Goal: Task Accomplishment & Management: Complete application form

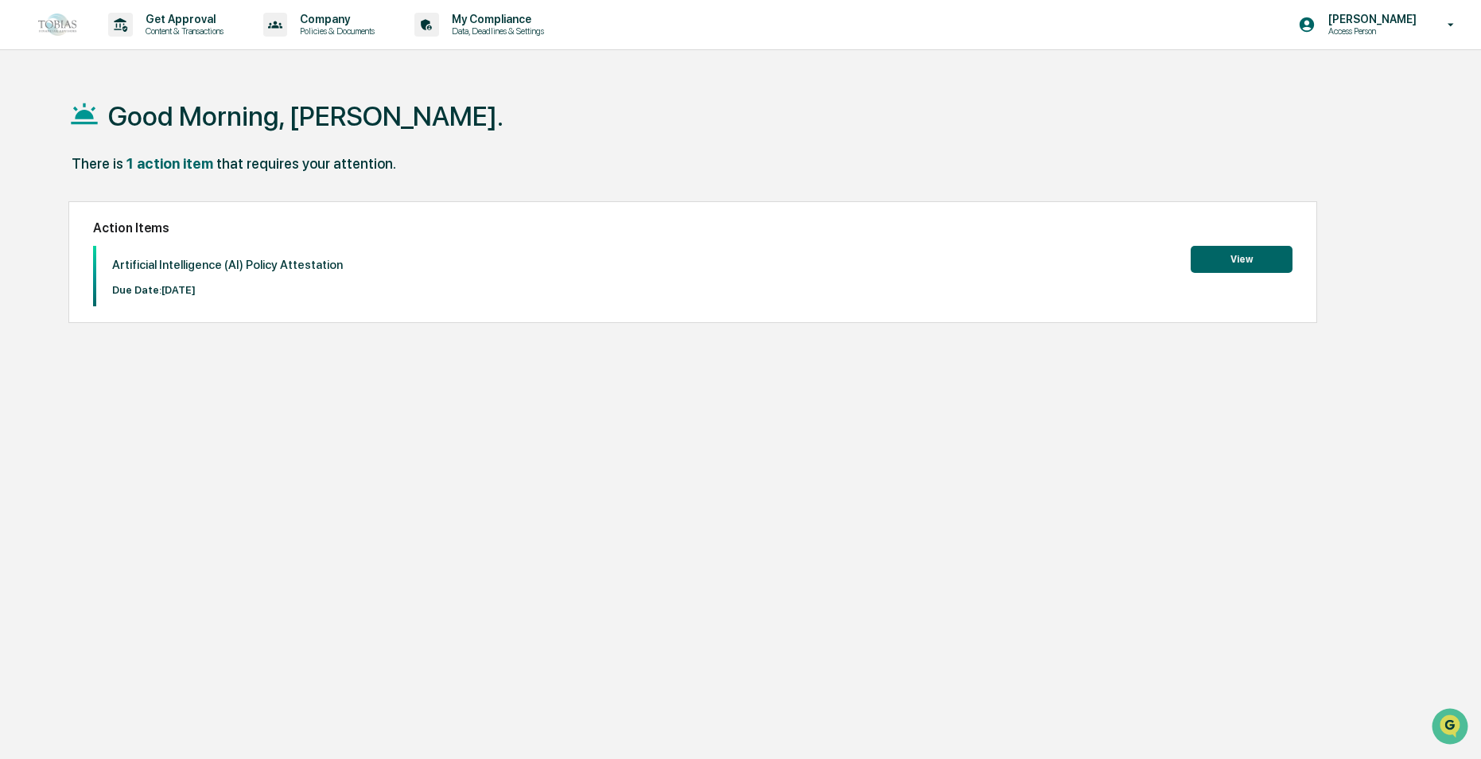
click at [1249, 258] on button "View" at bounding box center [1242, 259] width 102 height 27
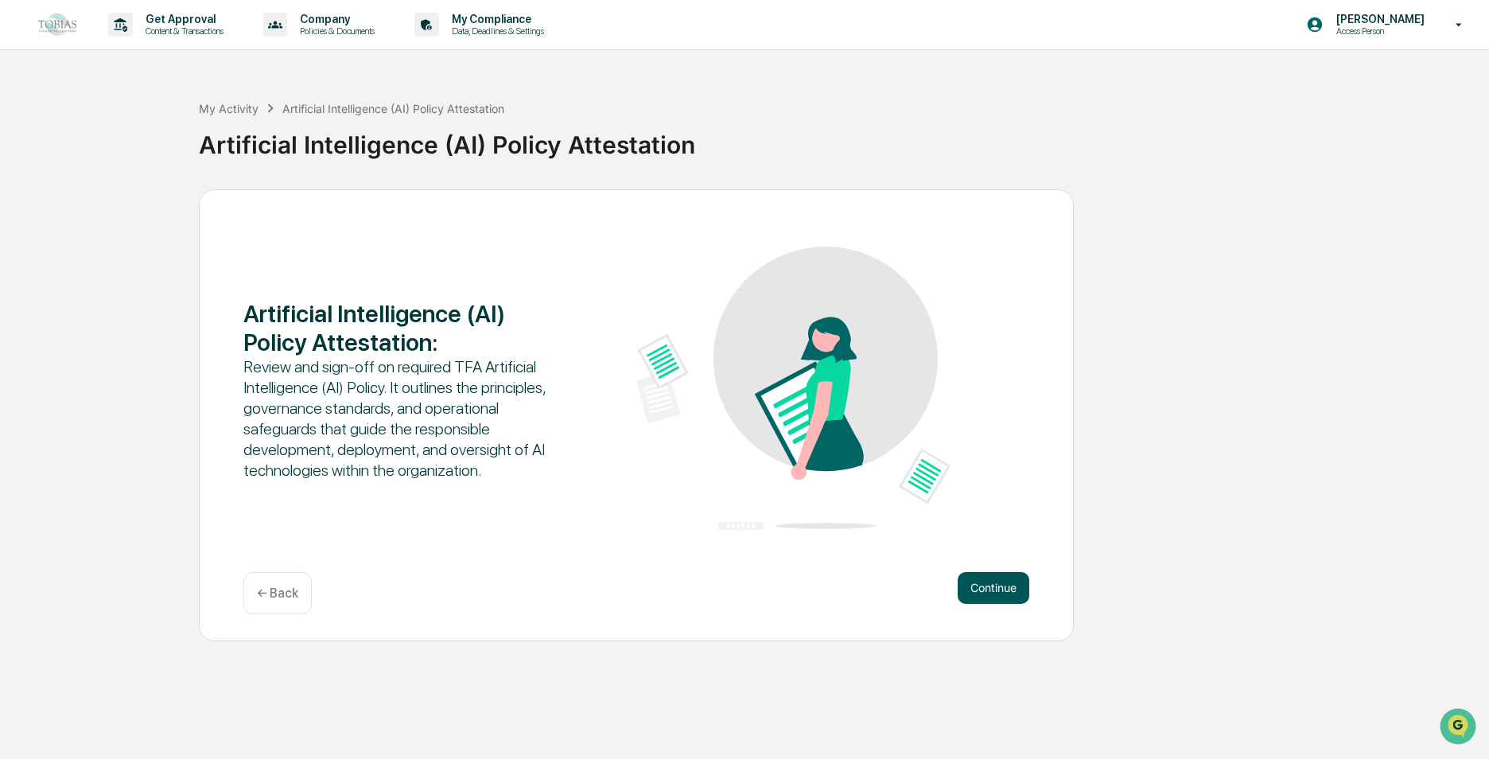
click at [994, 578] on button "Continue" at bounding box center [994, 588] width 72 height 32
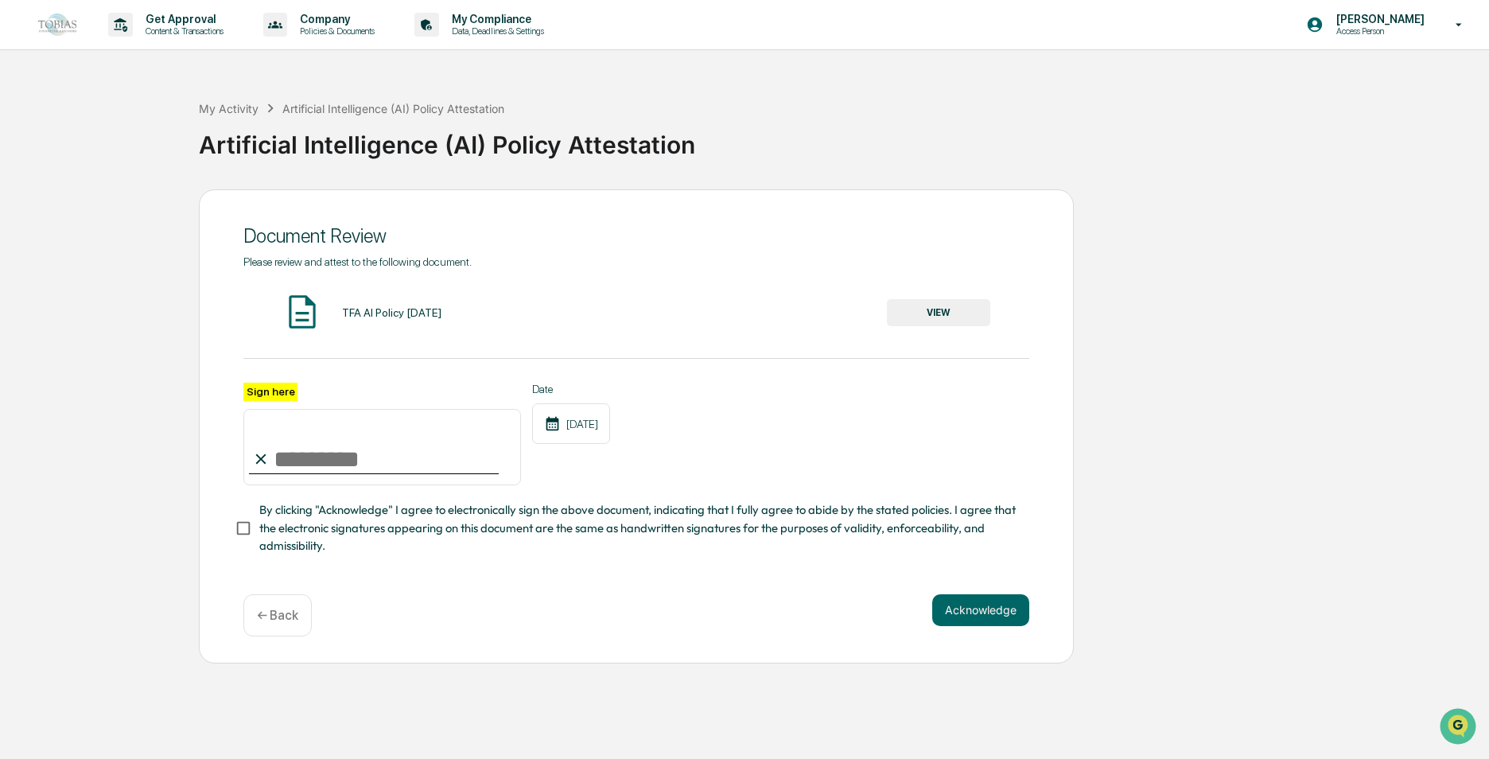
click at [295, 453] on input "Sign here" at bounding box center [382, 447] width 278 height 76
type input "**********"
click at [1001, 621] on button "Acknowledge" at bounding box center [980, 610] width 97 height 32
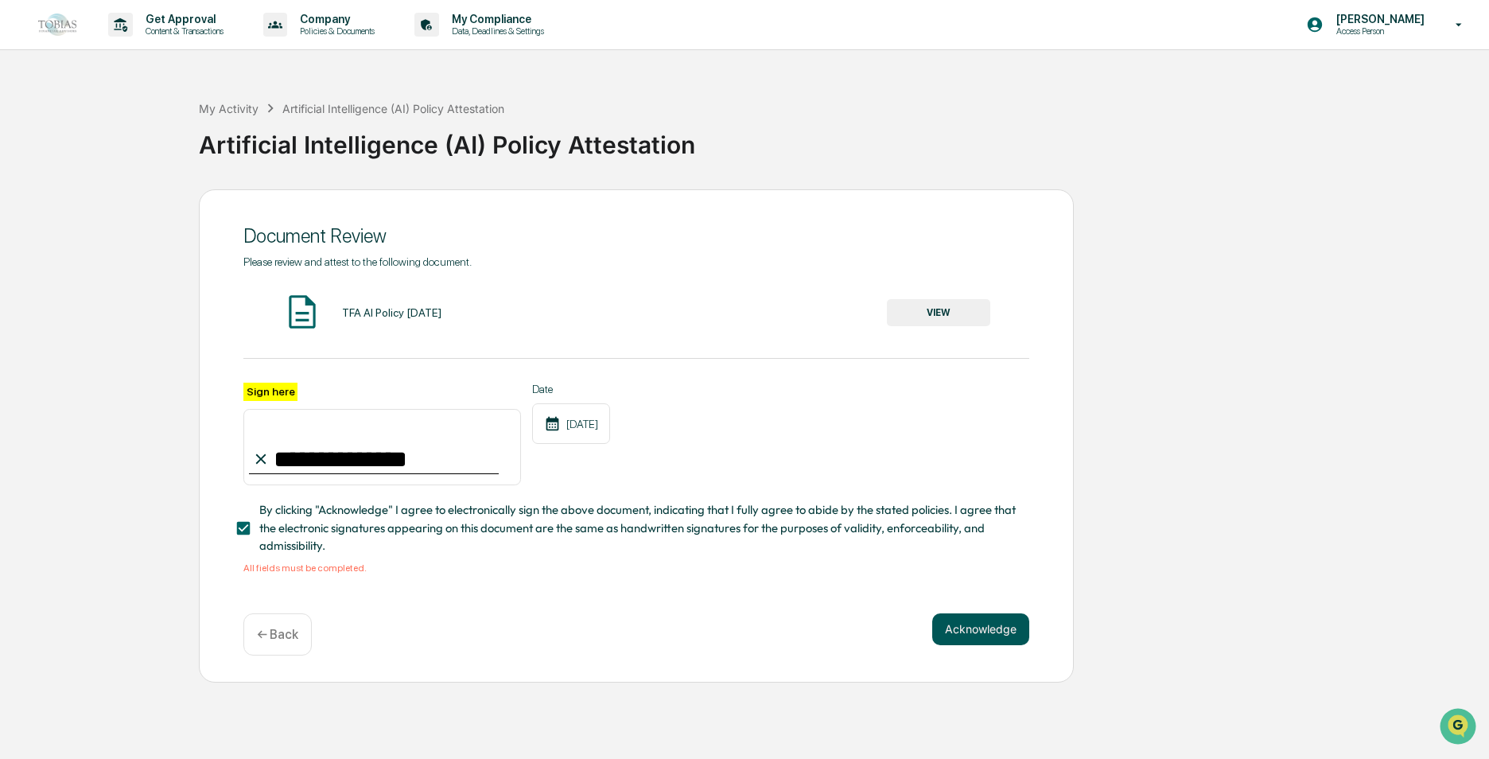
click at [967, 633] on button "Acknowledge" at bounding box center [980, 629] width 97 height 32
click at [300, 523] on span "By clicking "Acknowledge" I agree to electronically sign the above document, in…" at bounding box center [637, 527] width 757 height 53
click at [303, 523] on span "By clicking "Acknowledge" I agree to electronically sign the above document, in…" at bounding box center [637, 527] width 757 height 53
click at [914, 307] on button "VIEW" at bounding box center [938, 312] width 103 height 27
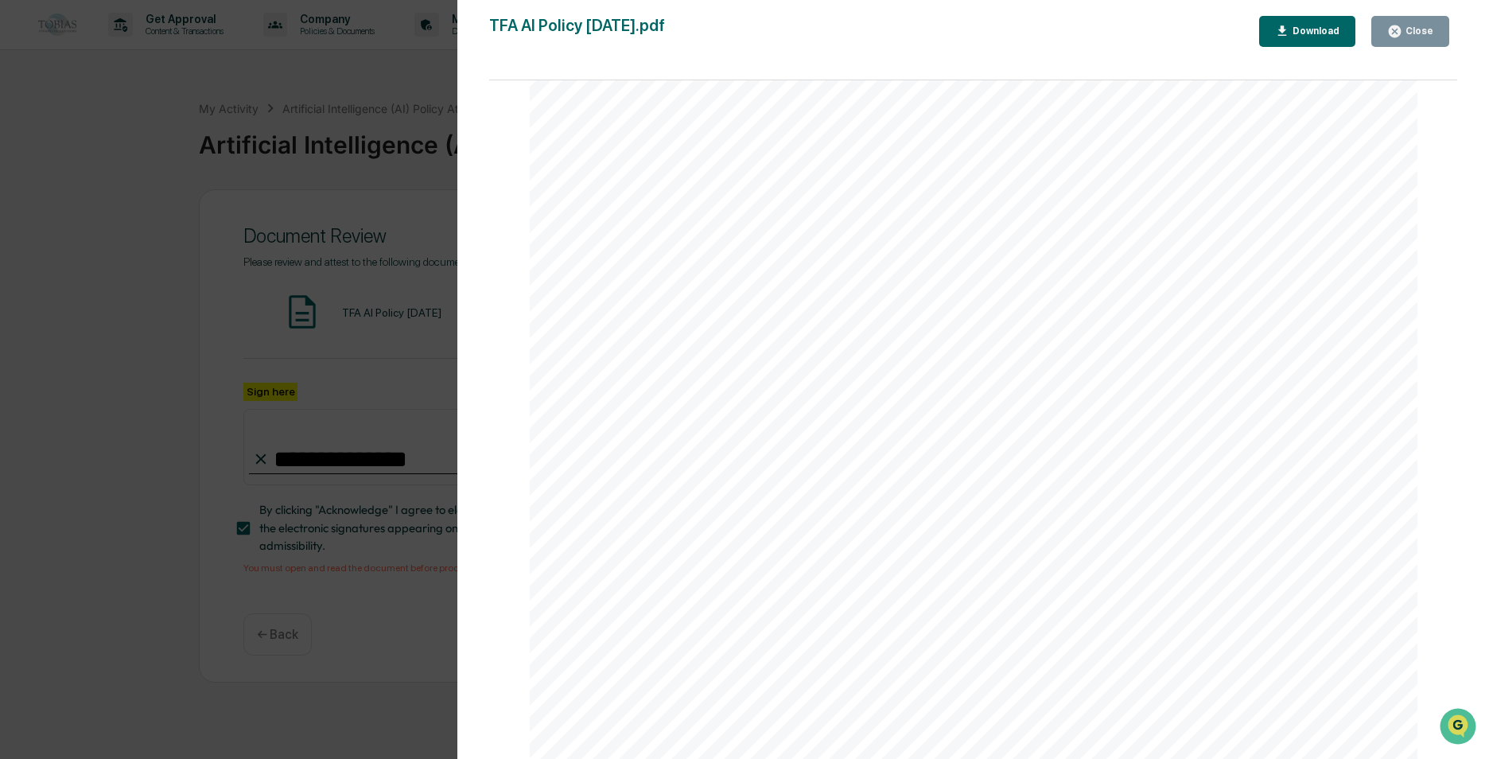
scroll to position [5315, 0]
click at [1429, 27] on div "Close" at bounding box center [1417, 30] width 31 height 11
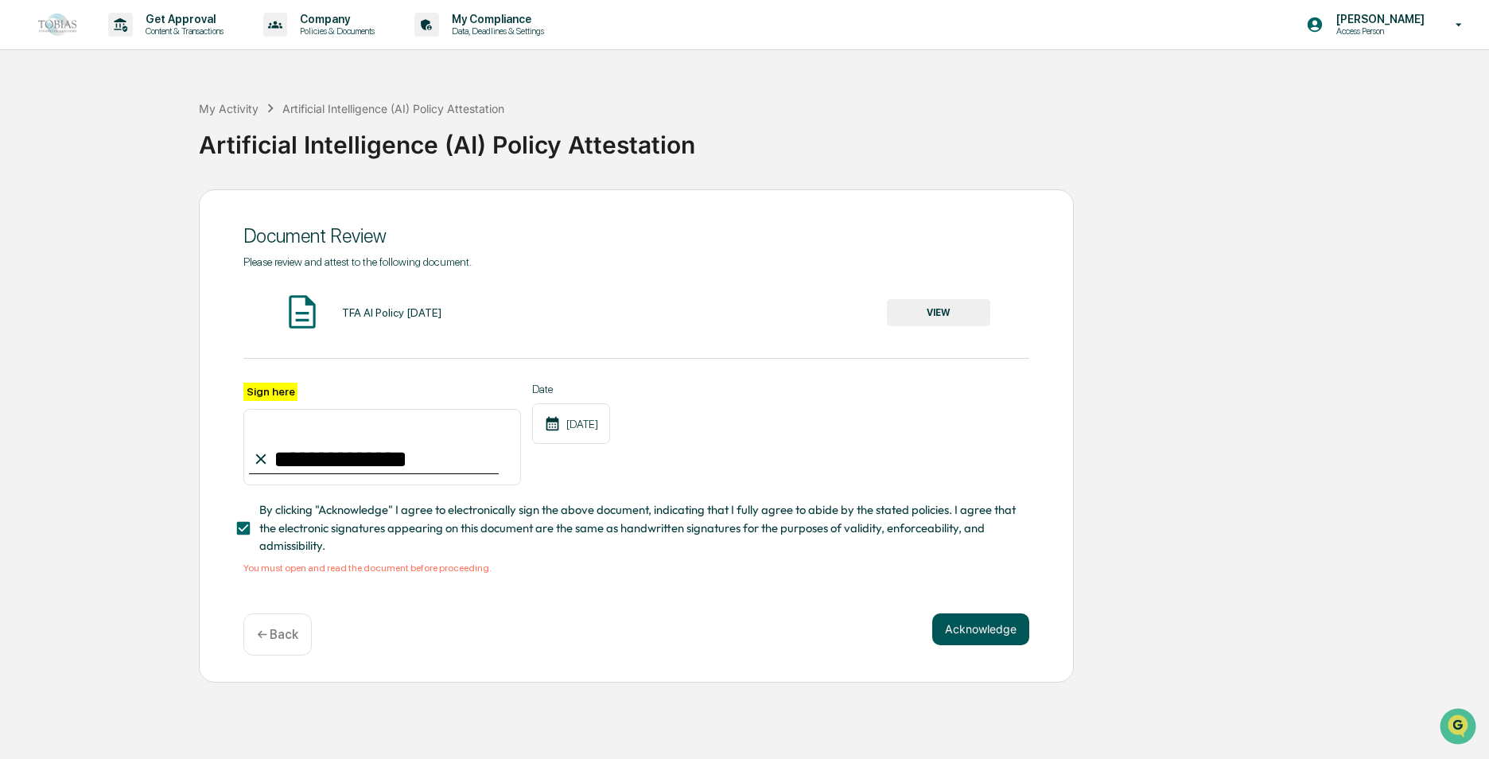
click at [967, 641] on button "Acknowledge" at bounding box center [980, 629] width 97 height 32
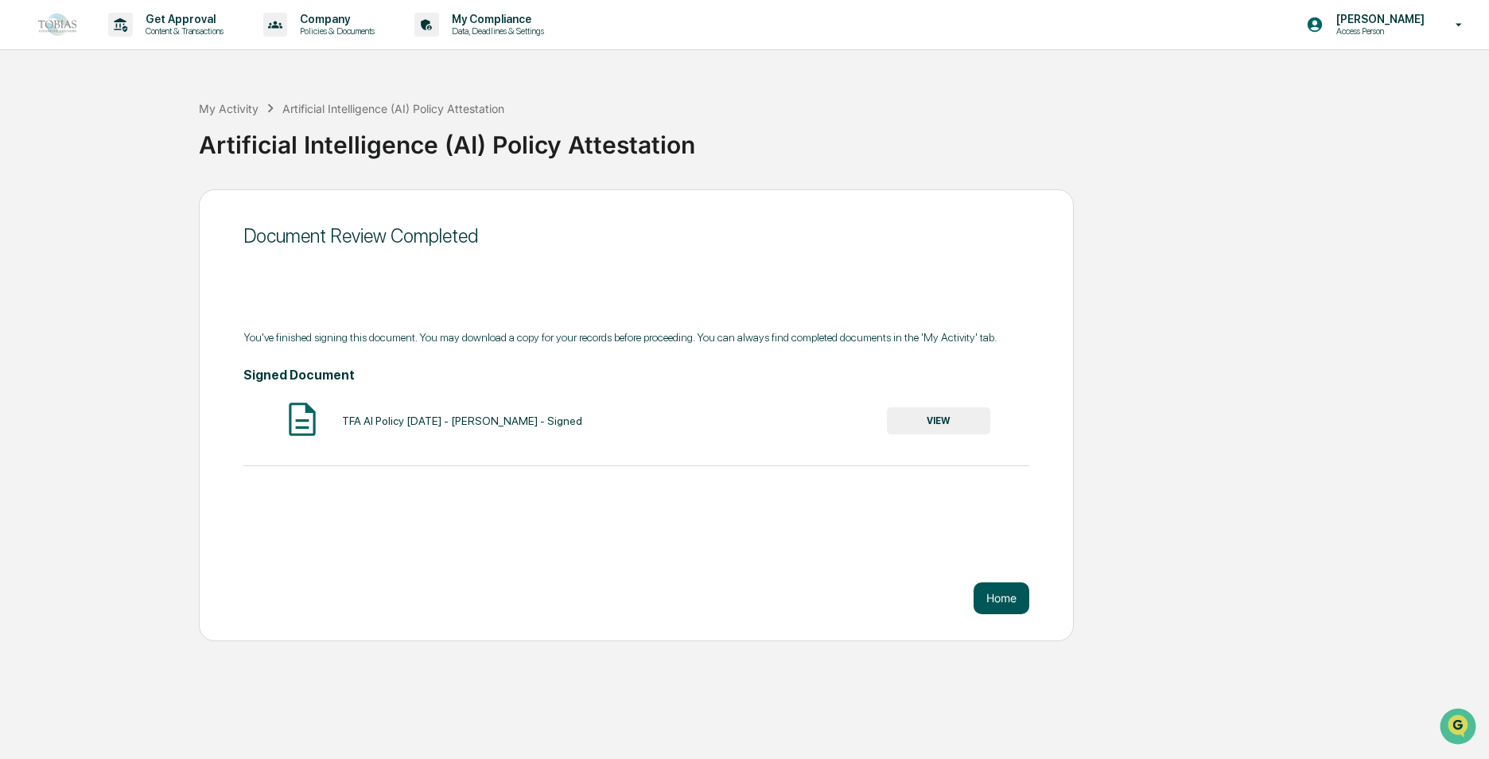
click at [1022, 611] on button "Home" at bounding box center [1002, 598] width 56 height 32
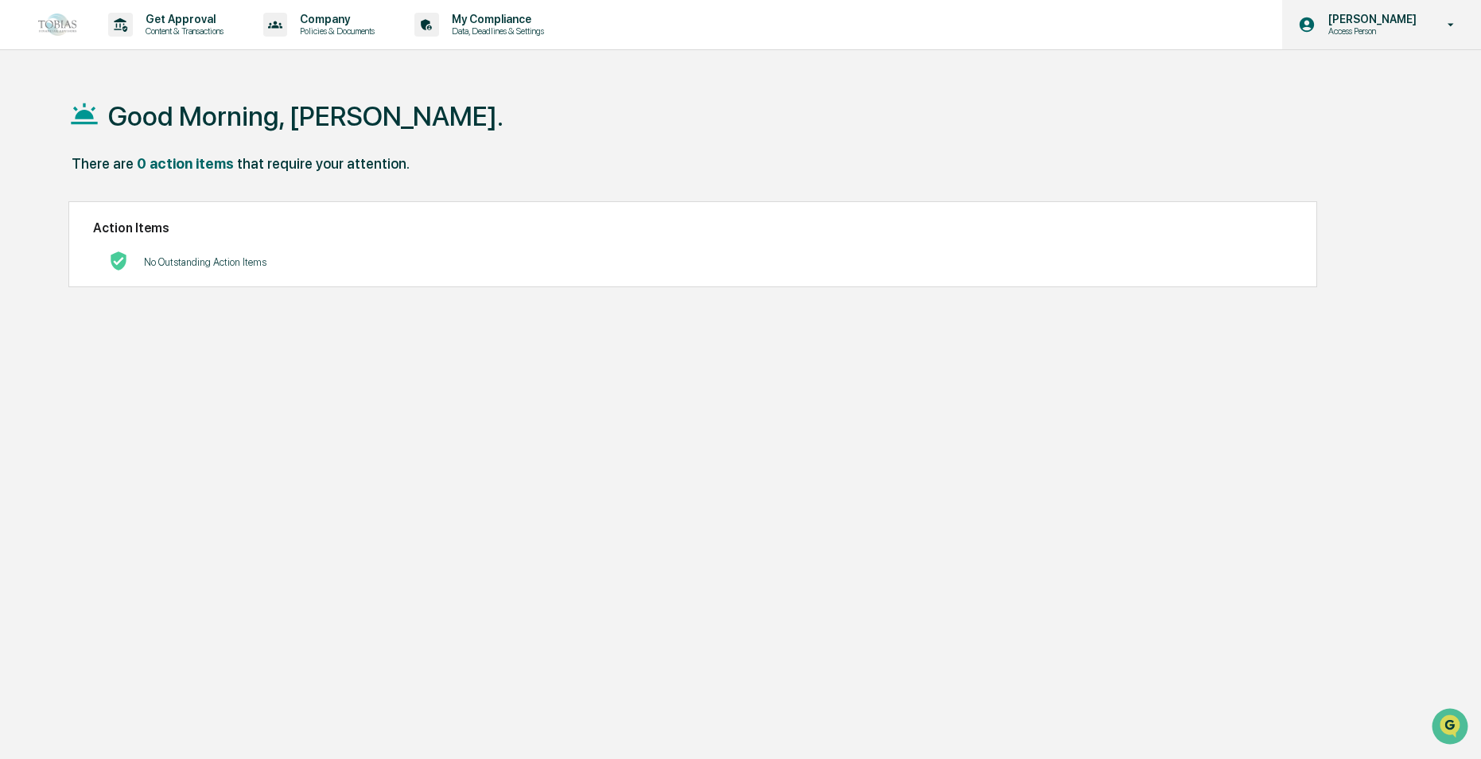
click at [1451, 26] on icon at bounding box center [1451, 25] width 28 height 15
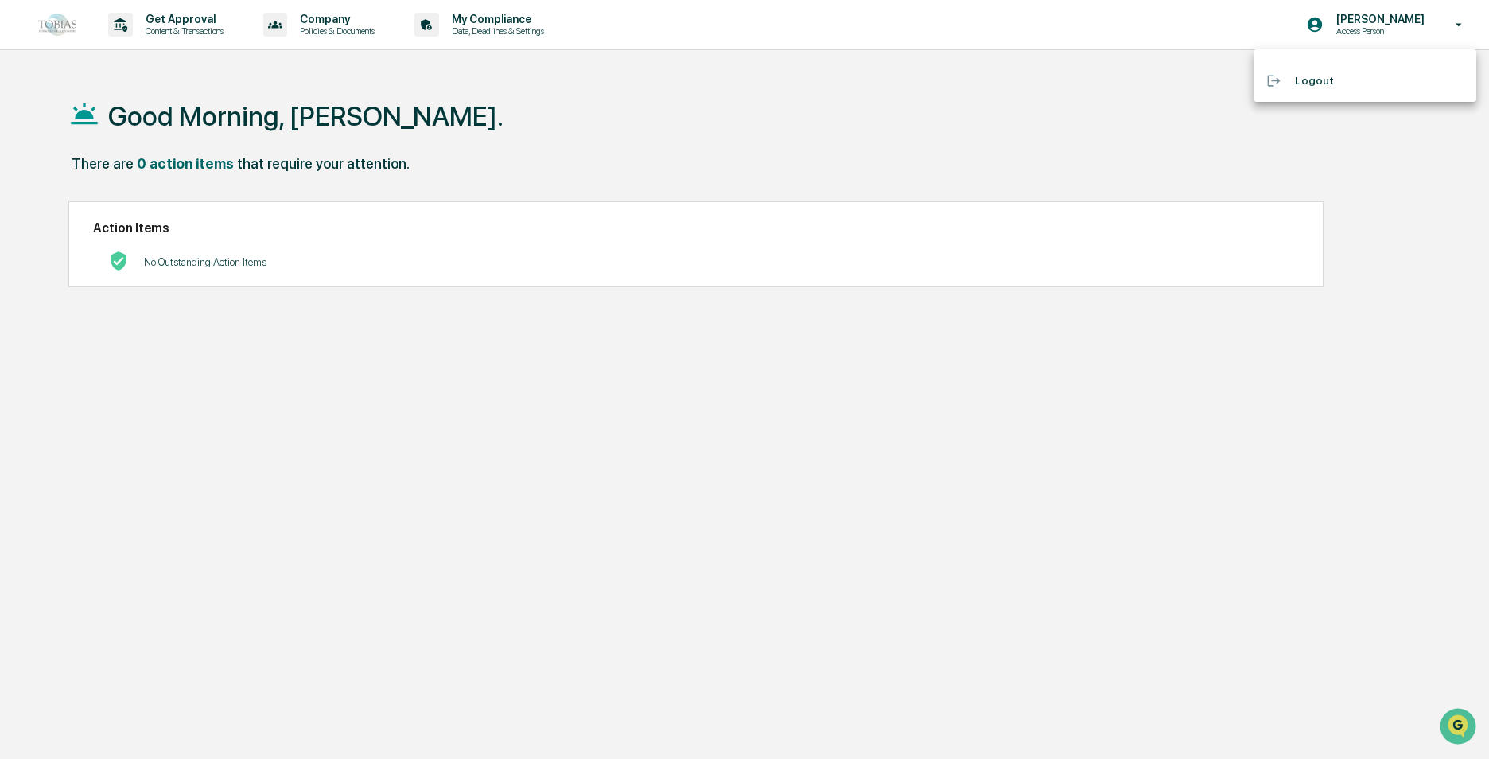
click at [1305, 83] on li "Logout" at bounding box center [1365, 80] width 223 height 29
